Goal: Transaction & Acquisition: Purchase product/service

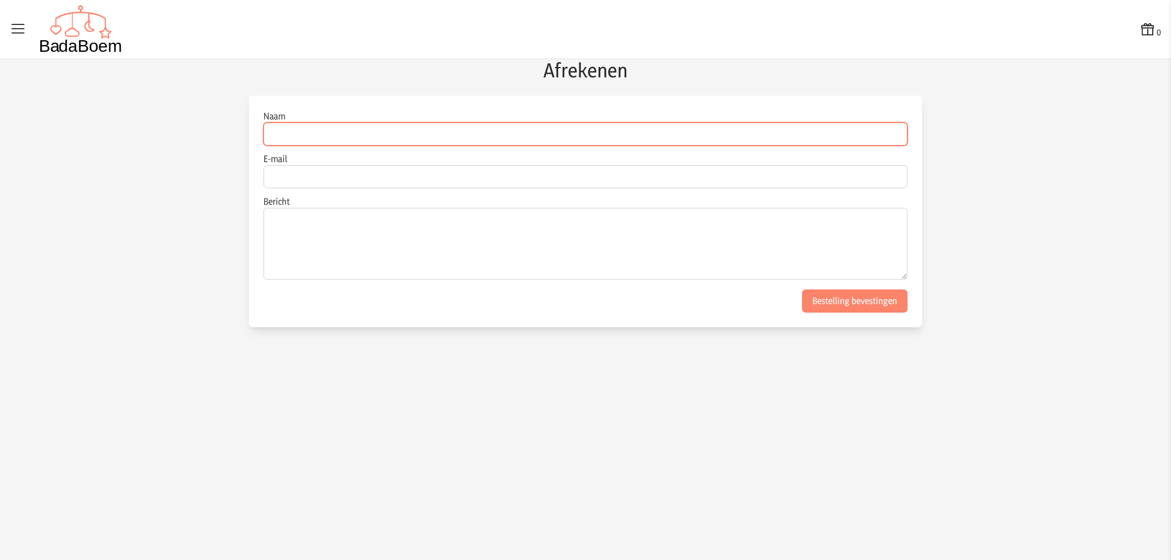
click at [330, 128] on input "Naam" at bounding box center [585, 134] width 644 height 23
type input "[PERSON_NAME]"
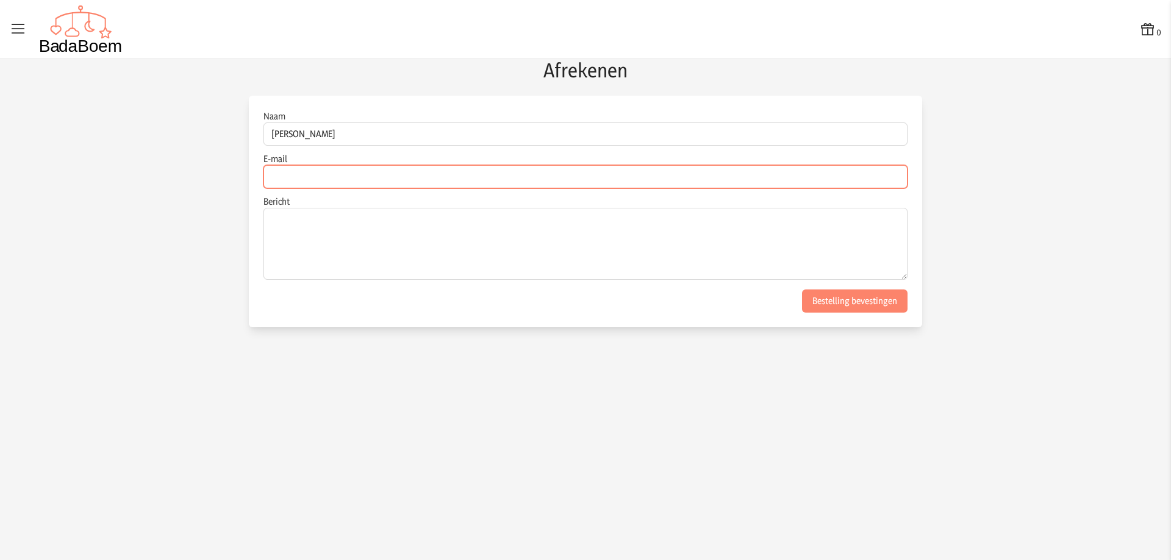
type input "[EMAIL_ADDRESS][DOMAIN_NAME]"
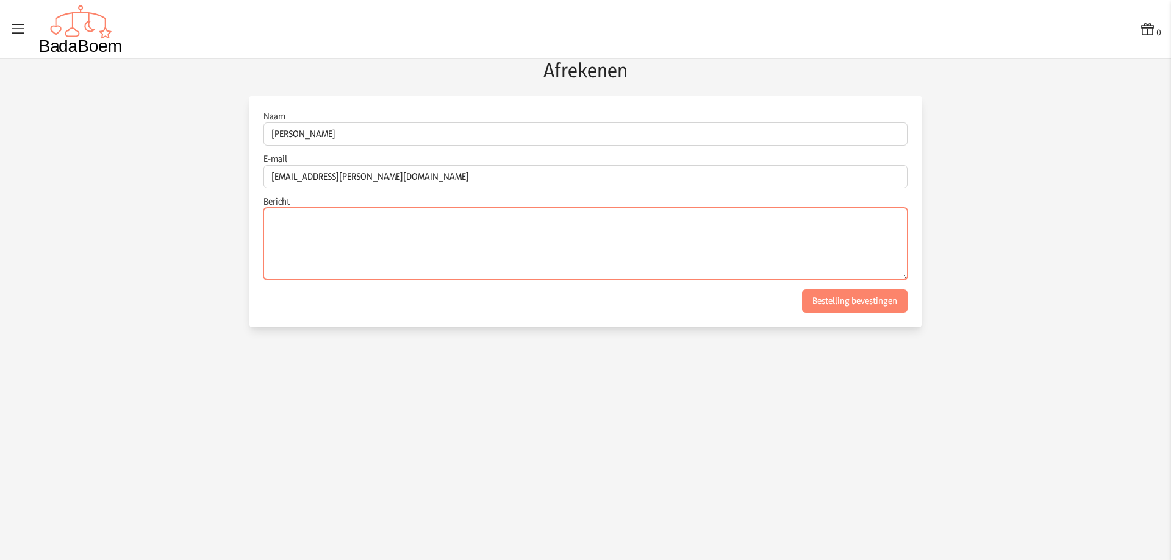
click at [363, 224] on textarea "Bericht" at bounding box center [585, 244] width 644 height 72
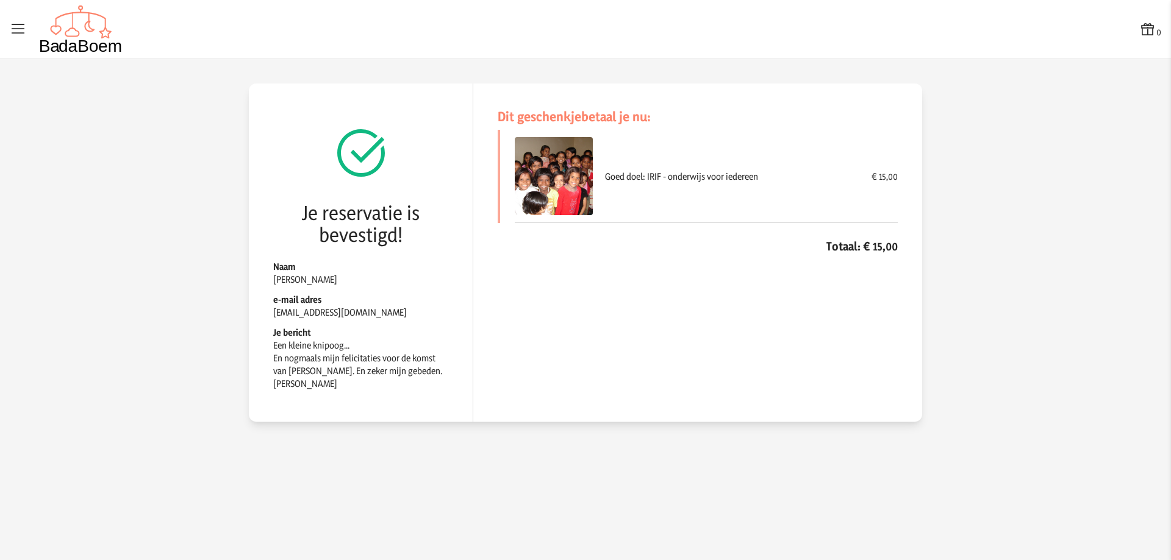
click at [10, 21] on icon at bounding box center [18, 29] width 17 height 17
click at [1, 1] on input "checkbox" at bounding box center [0, 0] width 1 height 1
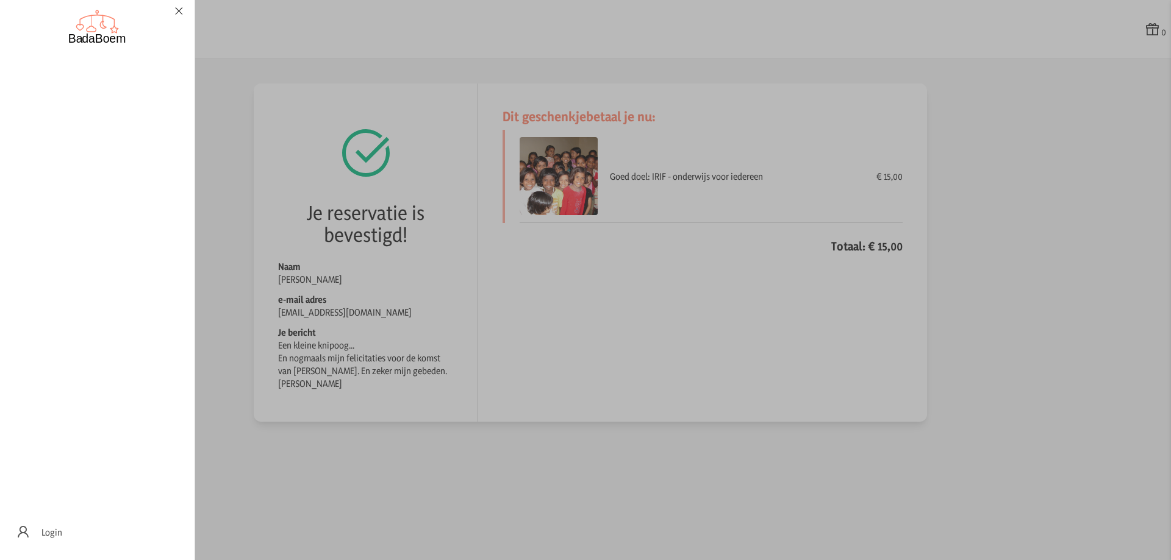
click at [537, 256] on label at bounding box center [585, 280] width 1171 height 560
click at [1, 1] on input "checkbox" at bounding box center [0, 0] width 1 height 1
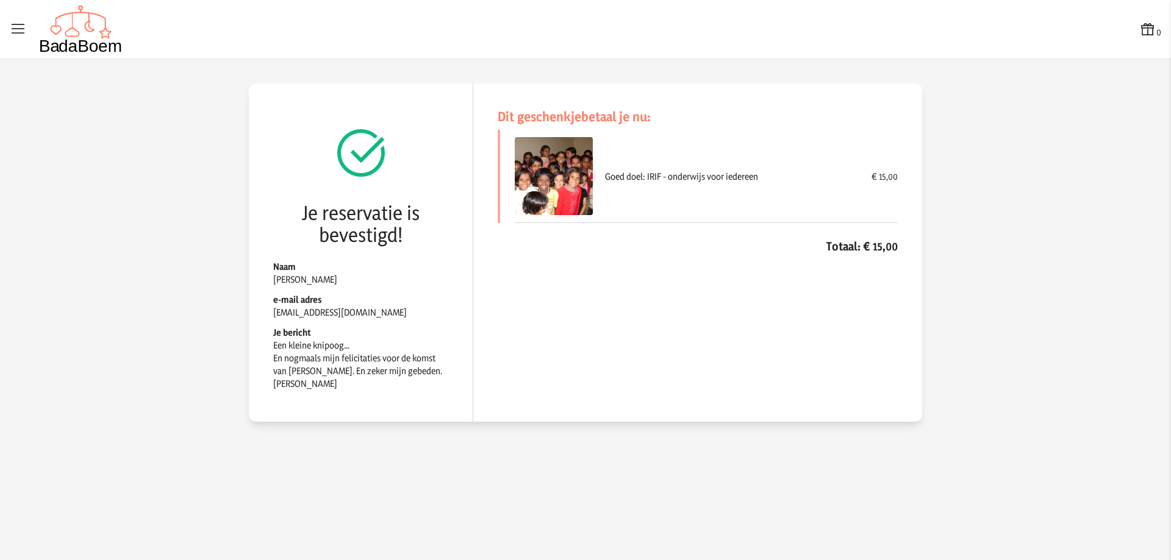
click at [1149, 32] on icon at bounding box center [1147, 29] width 17 height 17
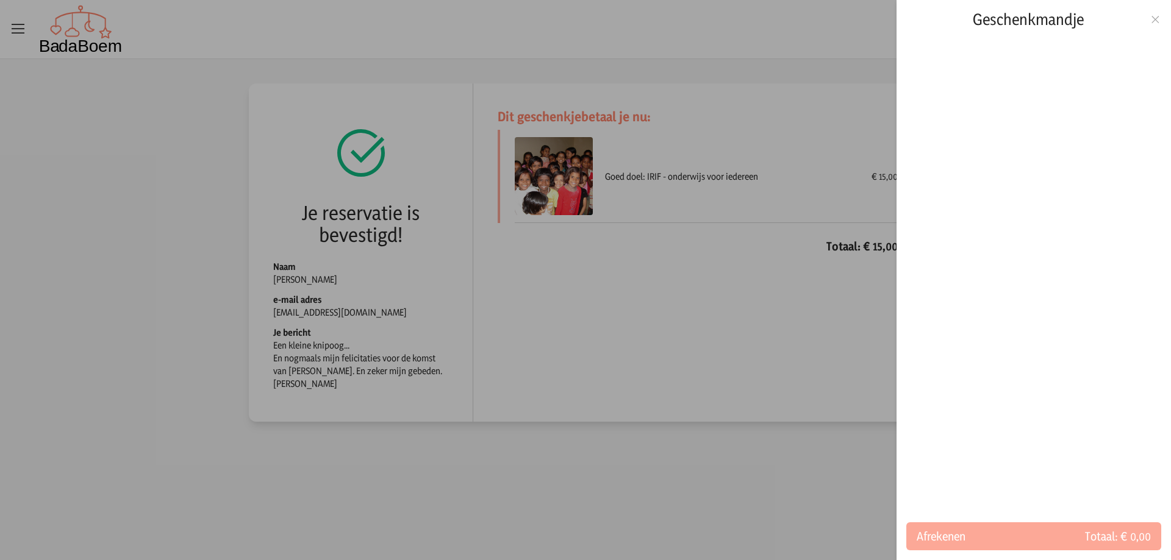
click at [1155, 15] on icon at bounding box center [1155, 19] width 12 height 9
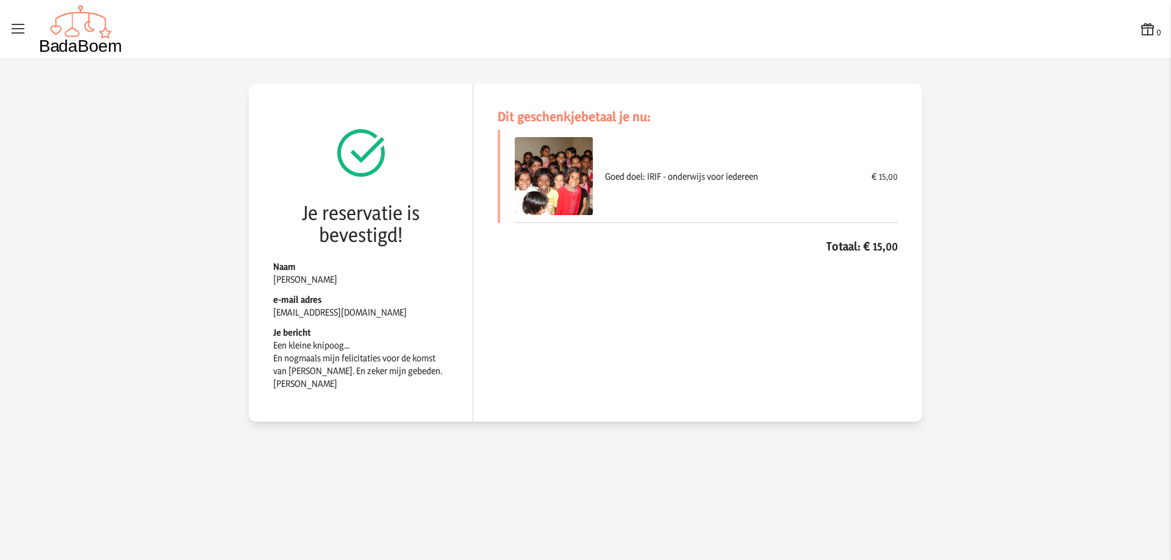
click at [18, 28] on icon at bounding box center [18, 29] width 17 height 17
click at [1, 1] on input "checkbox" at bounding box center [0, 0] width 1 height 1
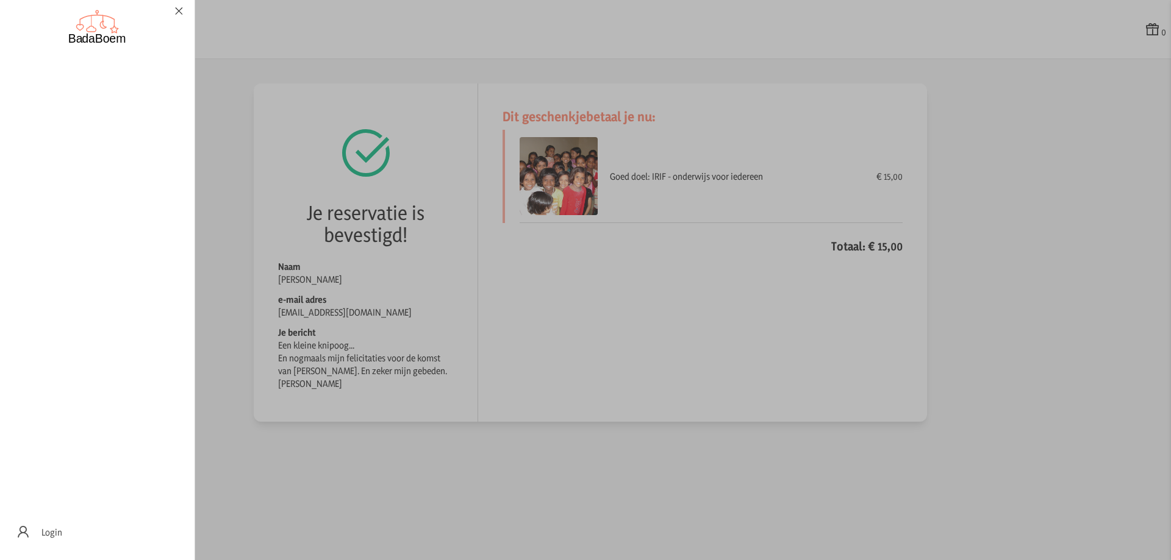
click at [180, 11] on icon at bounding box center [179, 11] width 12 height 9
click at [1, 1] on input "checkbox" at bounding box center [0, 0] width 1 height 1
checkbox input "false"
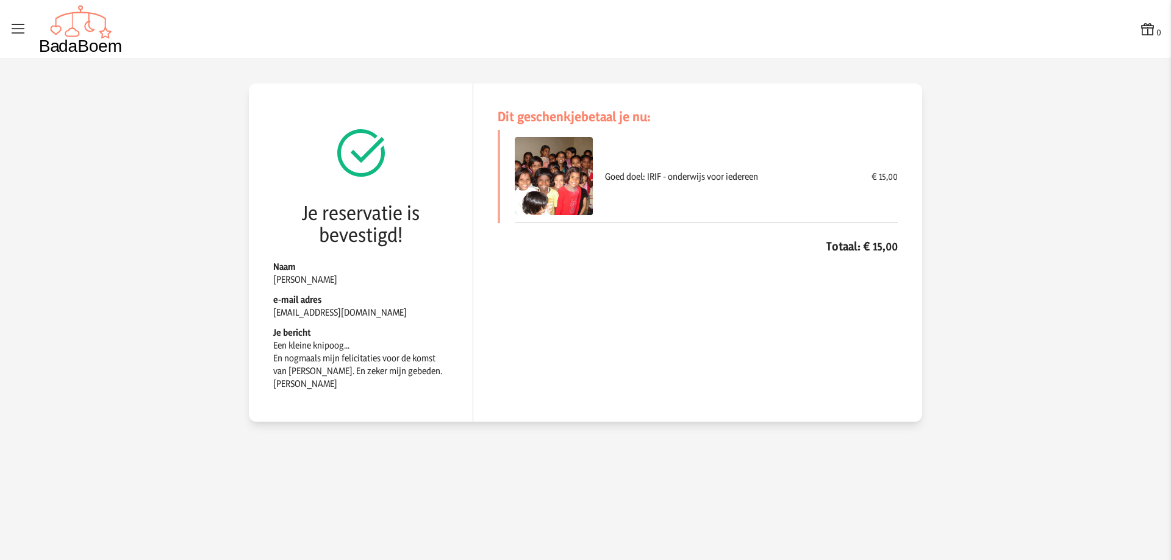
click at [48, 47] on img at bounding box center [81, 29] width 84 height 49
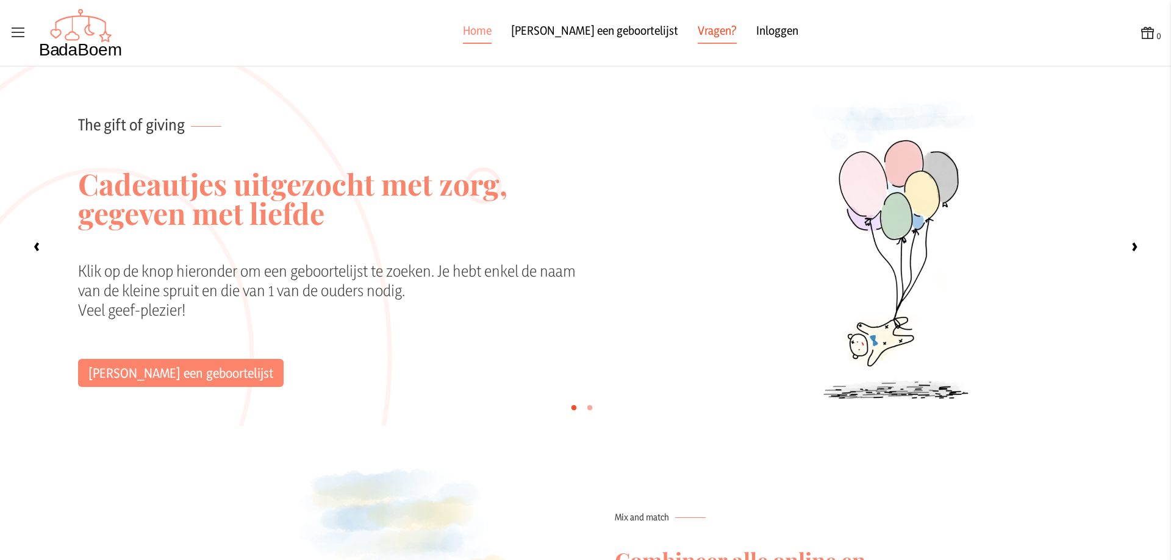
click at [698, 28] on link "Vragen?" at bounding box center [717, 33] width 39 height 22
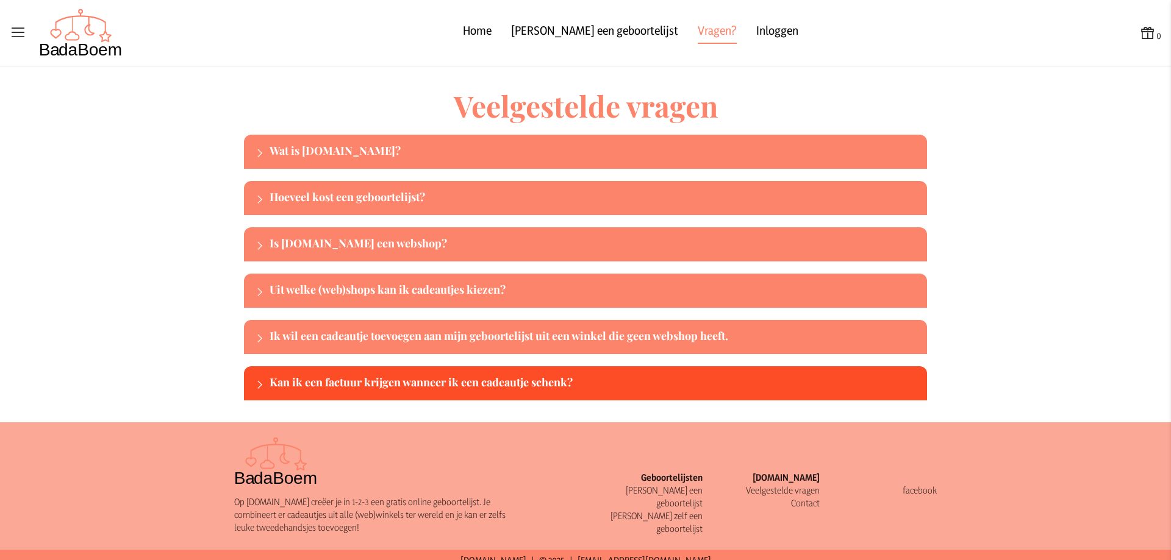
click at [331, 384] on div "Kan ik een factuur krijgen wanneer ik een cadeautje schenk?" at bounding box center [596, 384] width 652 height 20
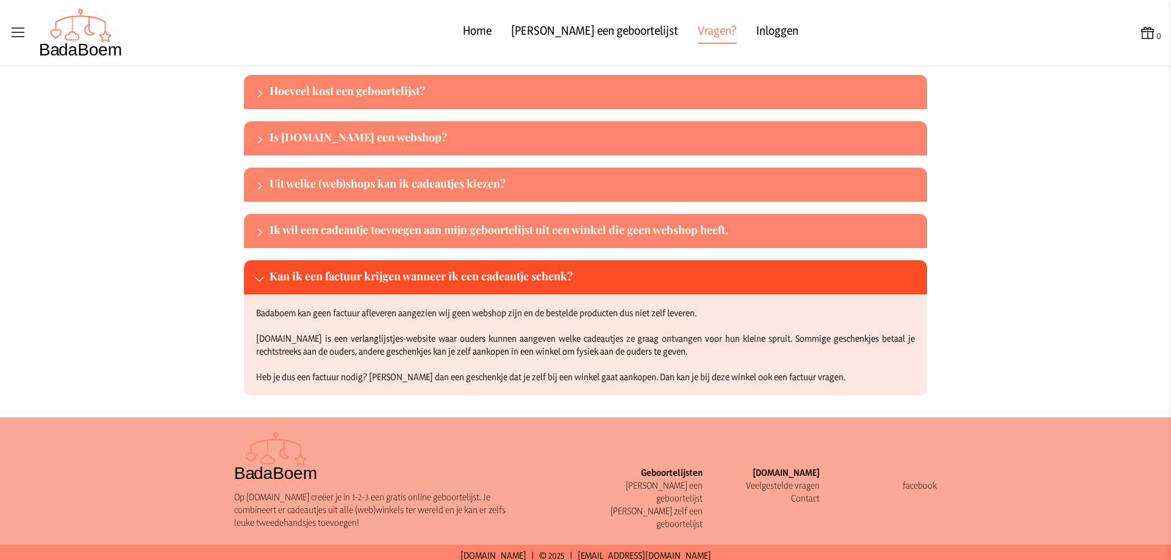
scroll to position [112, 0]
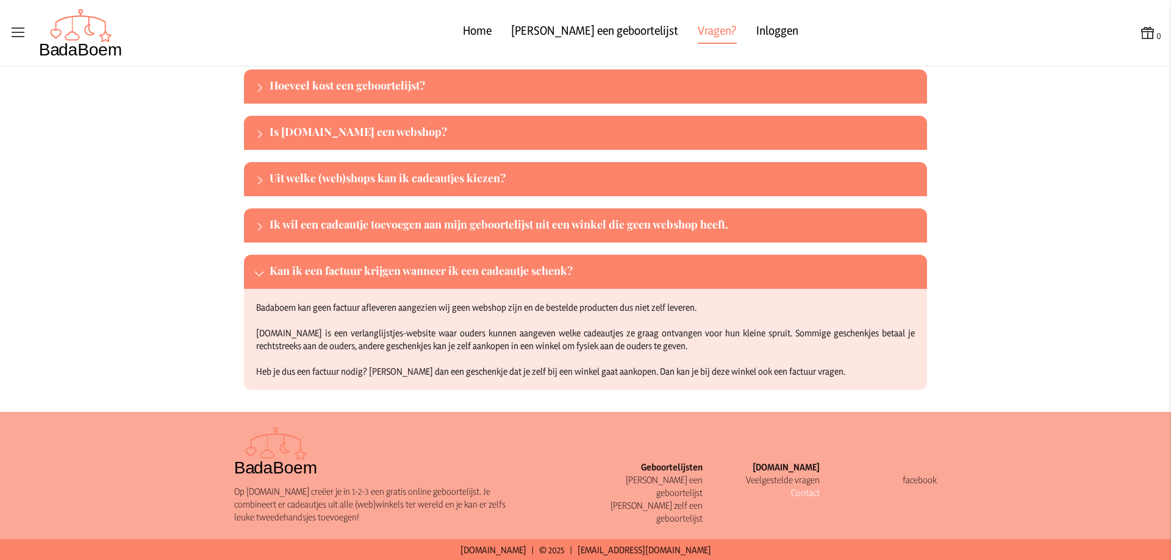
click at [800, 494] on link "Contact" at bounding box center [805, 493] width 29 height 12
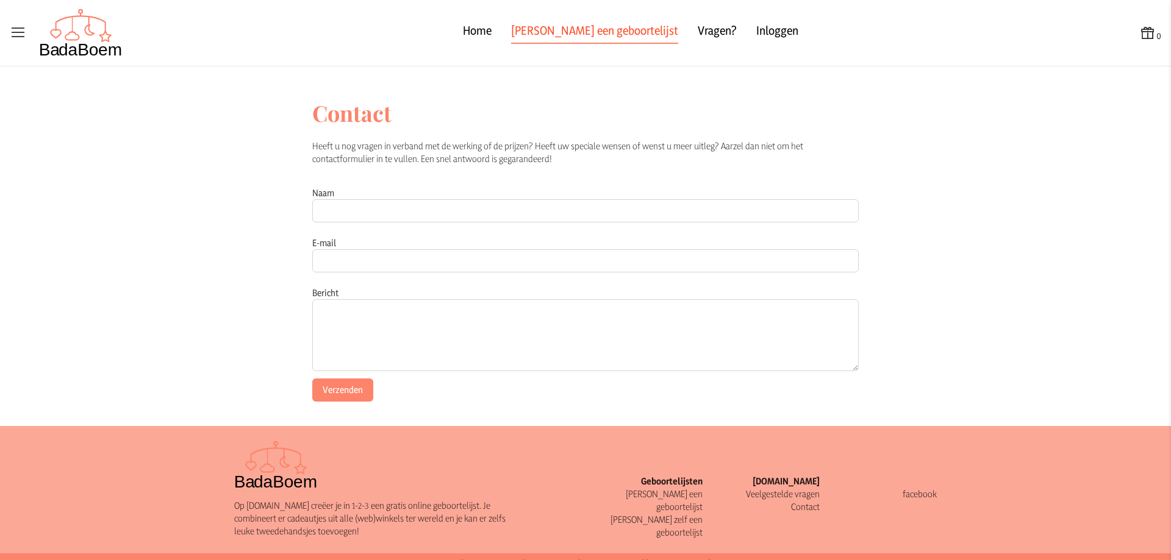
click at [619, 27] on link "[PERSON_NAME] een geboortelijst" at bounding box center [594, 33] width 167 height 22
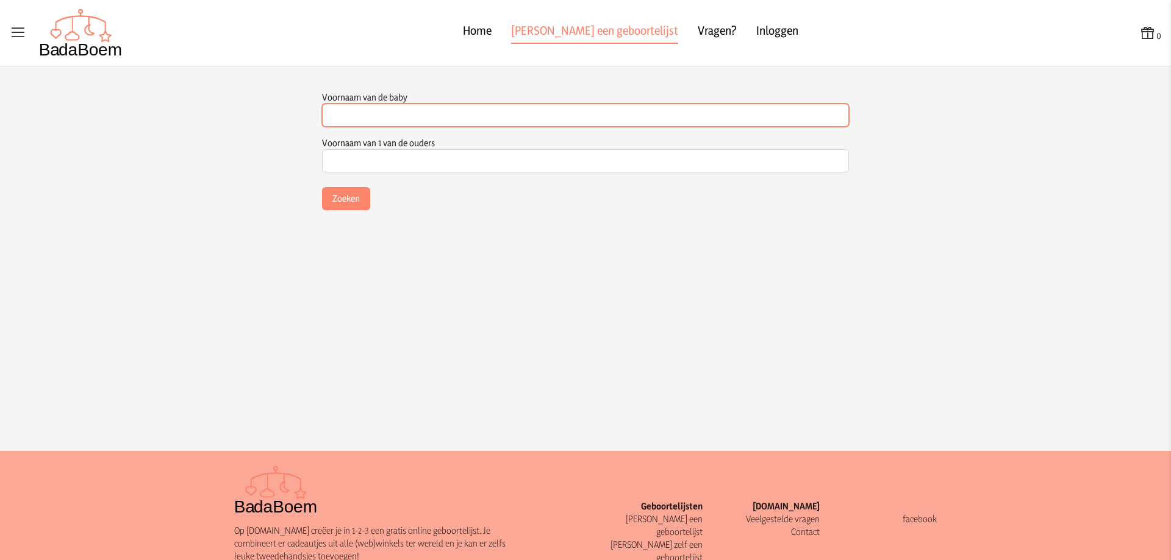
click at [404, 110] on input "Voornaam van de baby" at bounding box center [585, 115] width 527 height 23
type input "rosa"
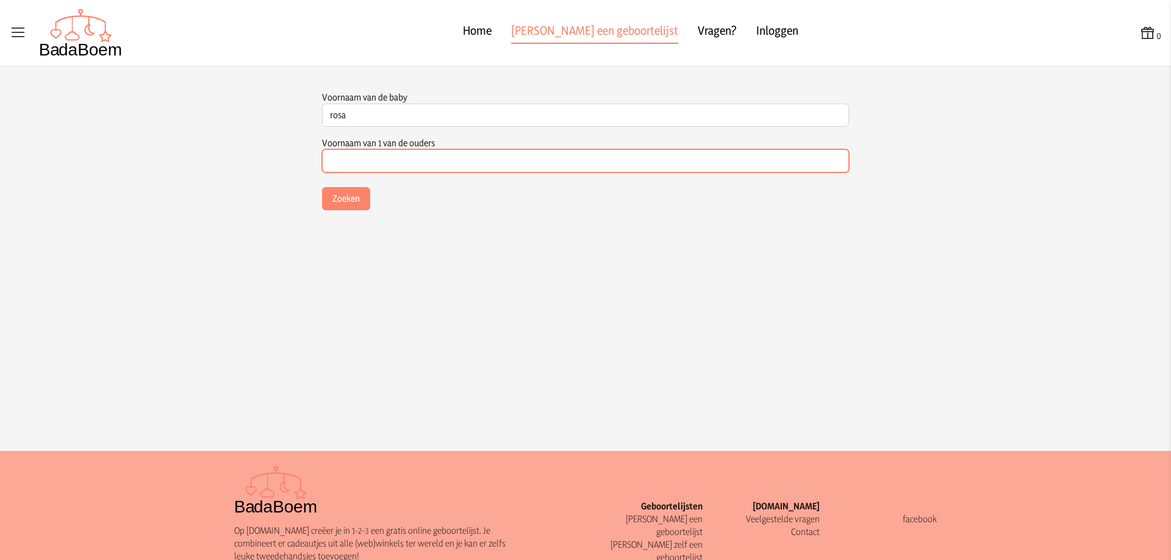
click at [377, 164] on input "Voornaam van 1 van de ouders" at bounding box center [585, 160] width 527 height 23
click at [346, 196] on form "Voornaam van de baby [PERSON_NAME] veld is verplicht Voornaam van 1 van de oude…" at bounding box center [585, 161] width 527 height 141
click at [360, 166] on input "Voornaam van 1 van de ouders" at bounding box center [585, 163] width 527 height 23
type input "wouters"
click at [322, 187] on button "Zoeken" at bounding box center [346, 198] width 48 height 23
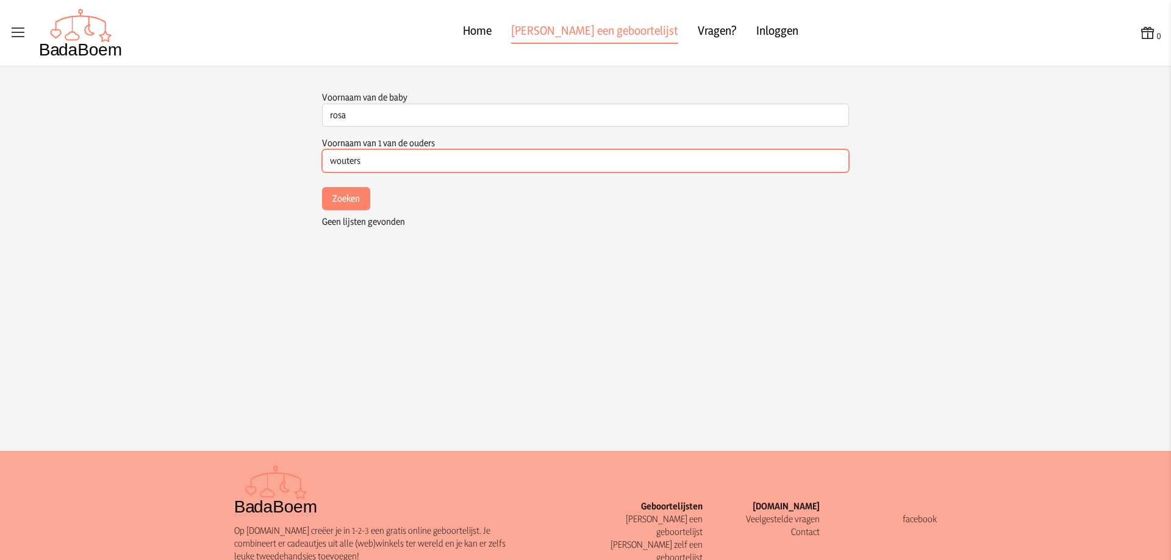
click at [322, 187] on button "Zoeken" at bounding box center [346, 198] width 48 height 23
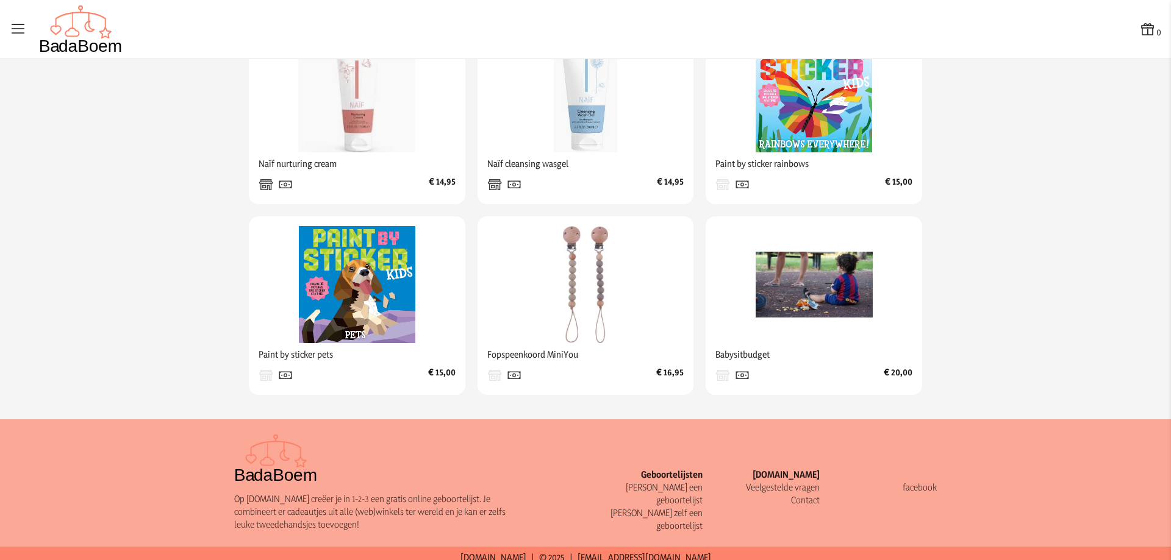
scroll to position [495, 0]
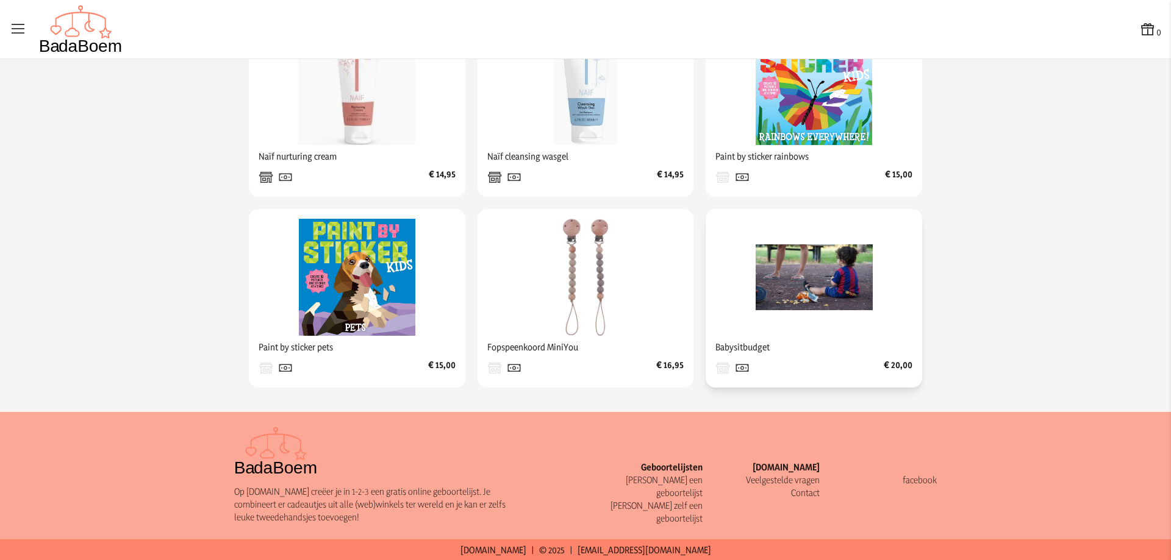
click at [755, 349] on span "Babysitbudget" at bounding box center [813, 347] width 197 height 23
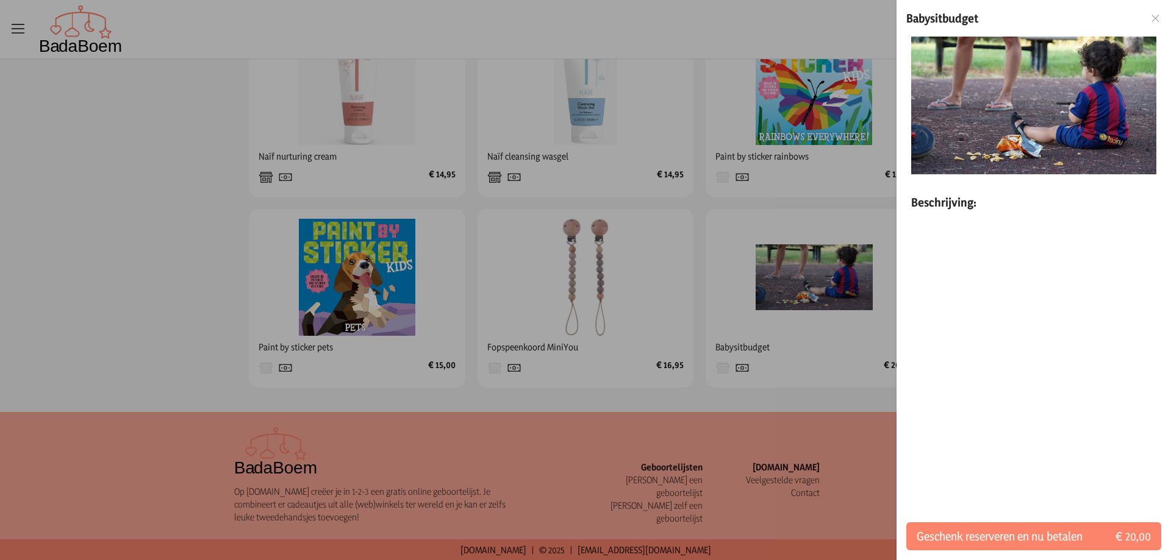
click at [818, 383] on div at bounding box center [585, 280] width 1171 height 560
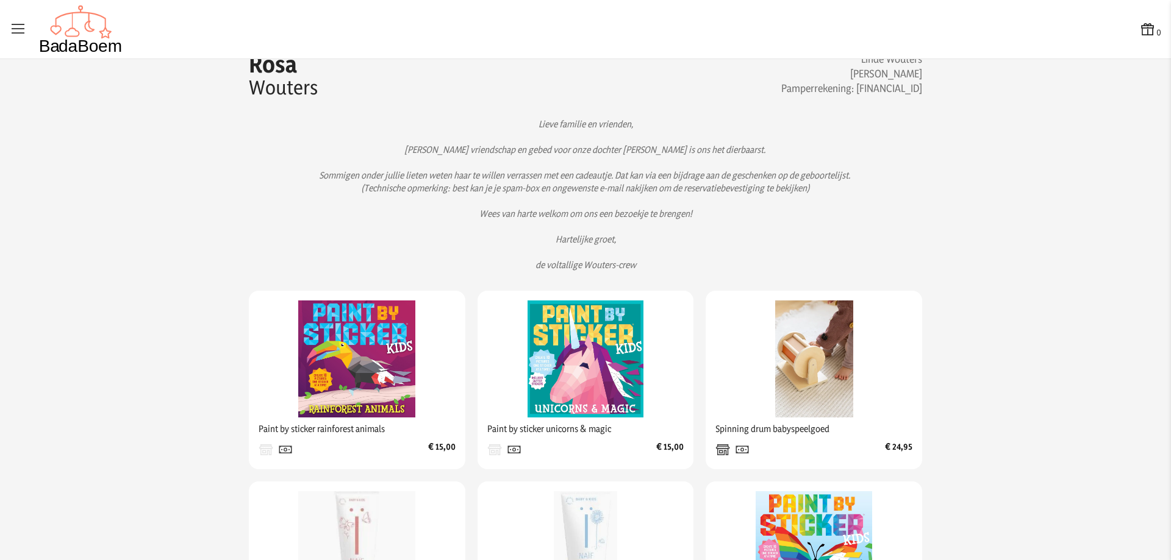
scroll to position [0, 0]
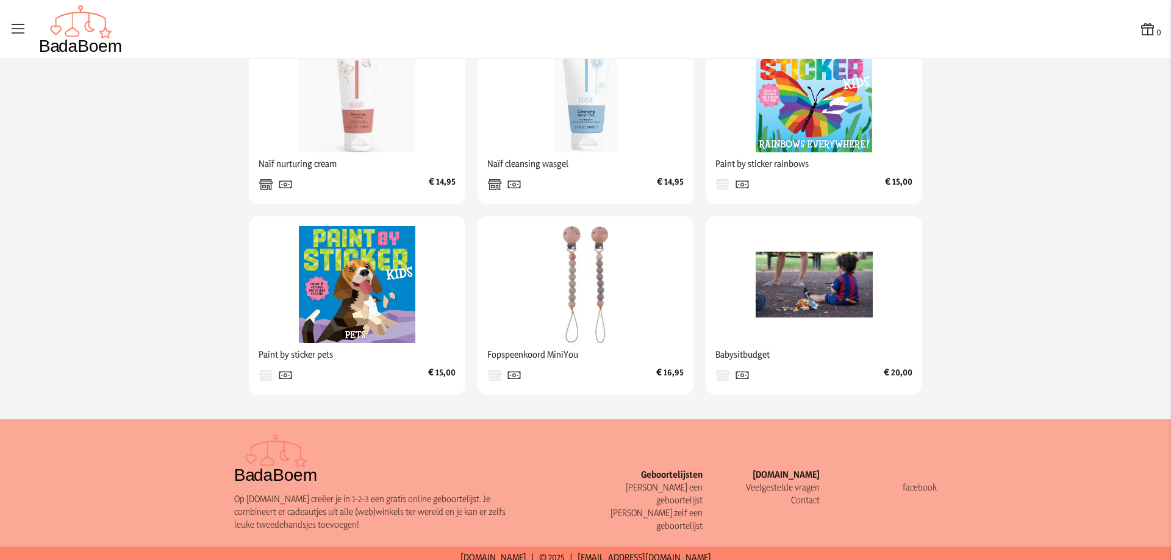
scroll to position [495, 0]
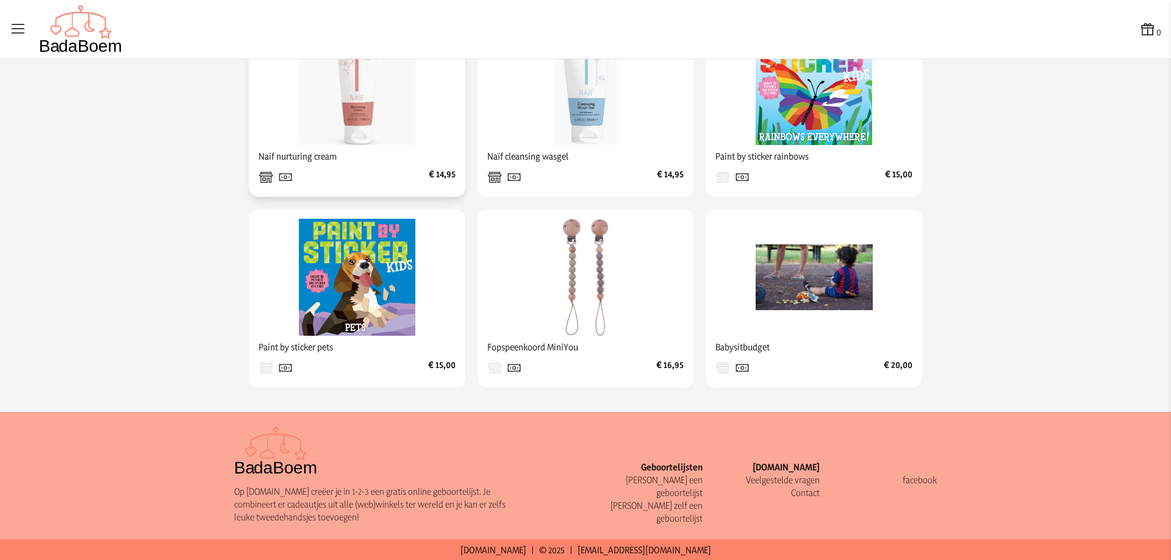
click at [283, 180] on icon at bounding box center [285, 178] width 15 height 20
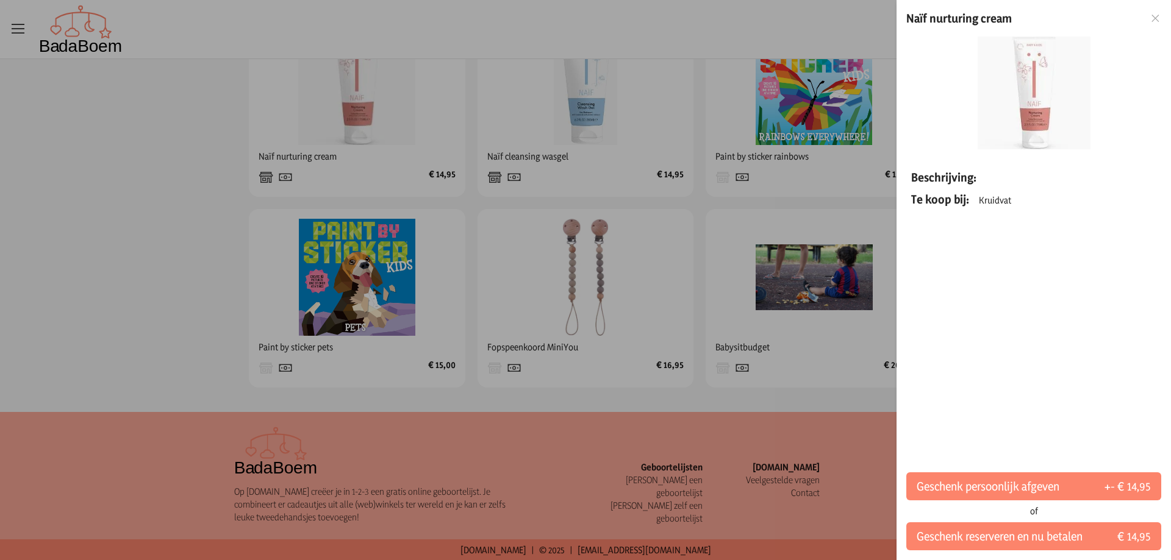
click at [1158, 14] on icon at bounding box center [1155, 18] width 12 height 9
